Goal: Communication & Community: Answer question/provide support

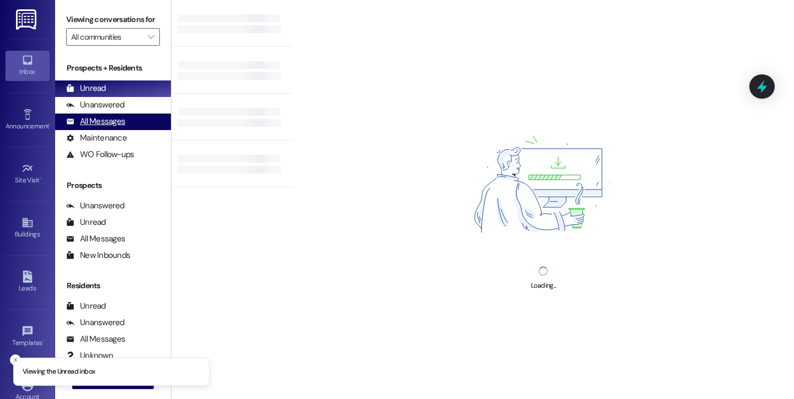
click at [101, 127] on div "All Messages" at bounding box center [95, 122] width 59 height 12
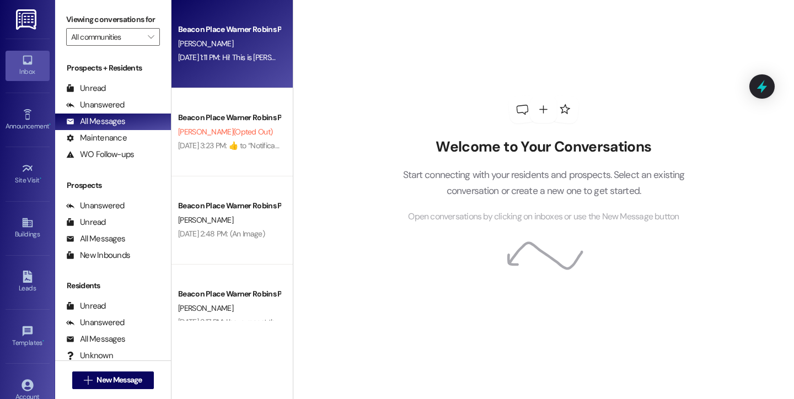
click at [217, 72] on div "Beacon Place Warner Robins Prospect [PERSON_NAME] [DATE] 1:11 PM: Hi! This is […" at bounding box center [231, 44] width 121 height 88
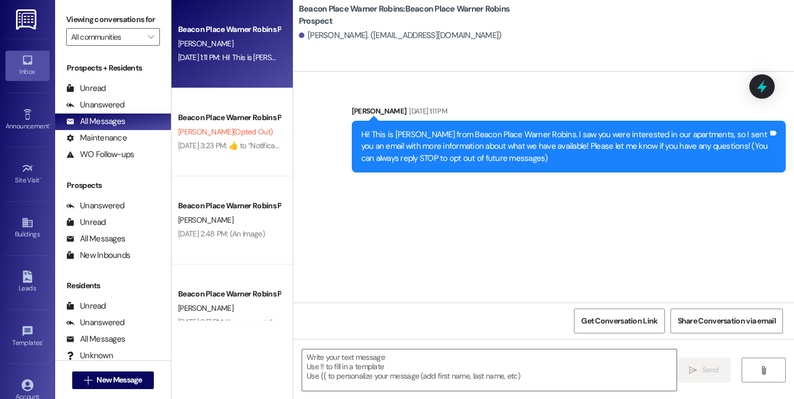
click at [36, 71] on div "Inbox" at bounding box center [27, 71] width 55 height 11
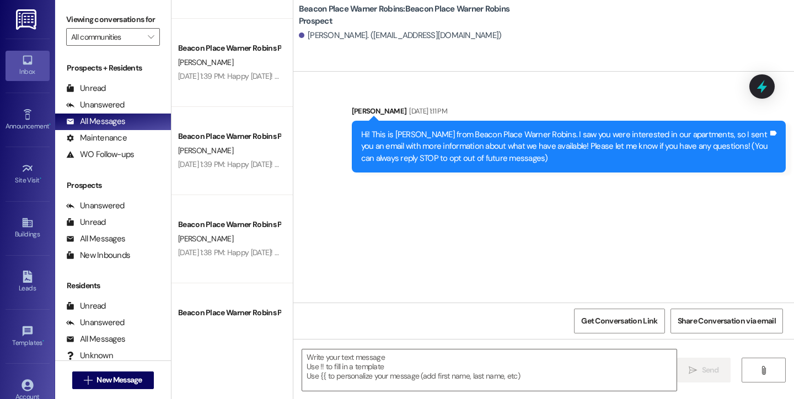
scroll to position [1840, 0]
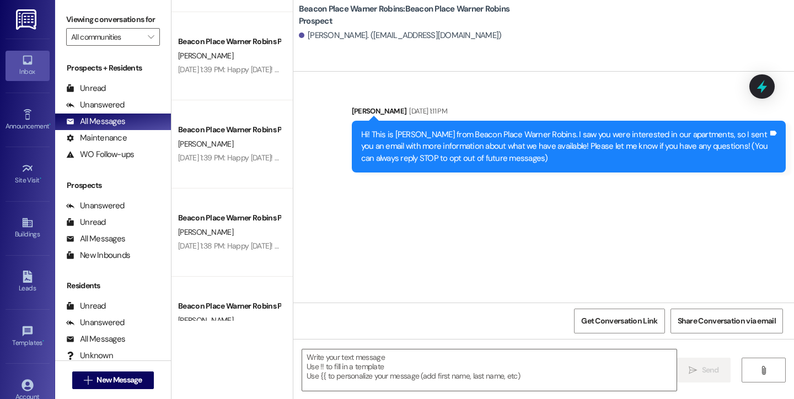
click at [28, 69] on div "Inbox" at bounding box center [27, 71] width 55 height 11
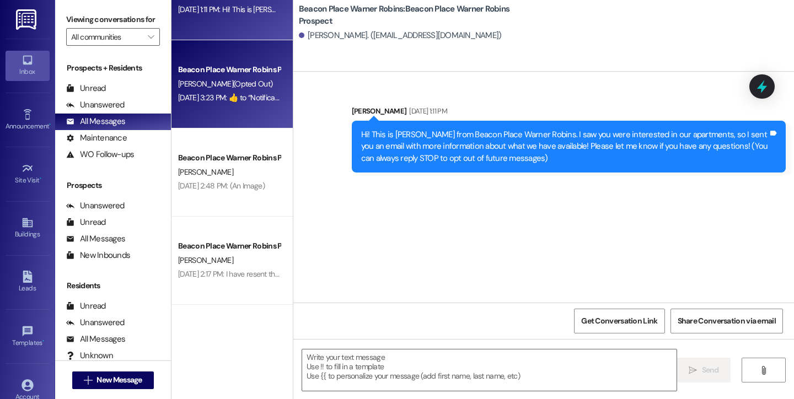
scroll to position [0, 0]
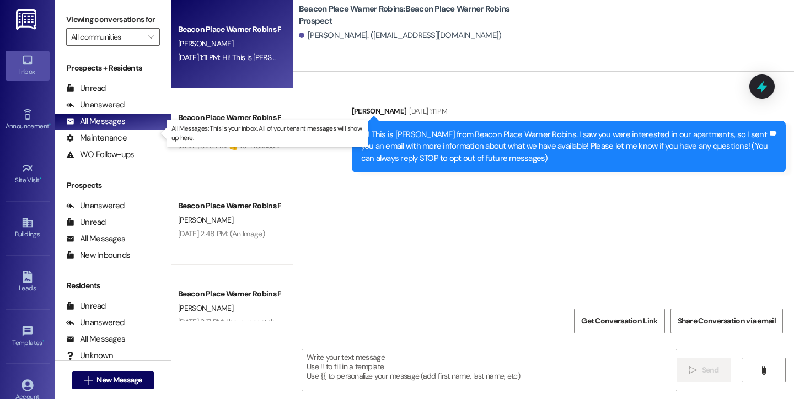
click at [83, 127] on div "All Messages" at bounding box center [95, 122] width 59 height 12
click at [30, 69] on div "Inbox" at bounding box center [27, 71] width 55 height 11
click at [111, 127] on div "All Messages" at bounding box center [95, 122] width 59 height 12
